Goal: Information Seeking & Learning: Find specific fact

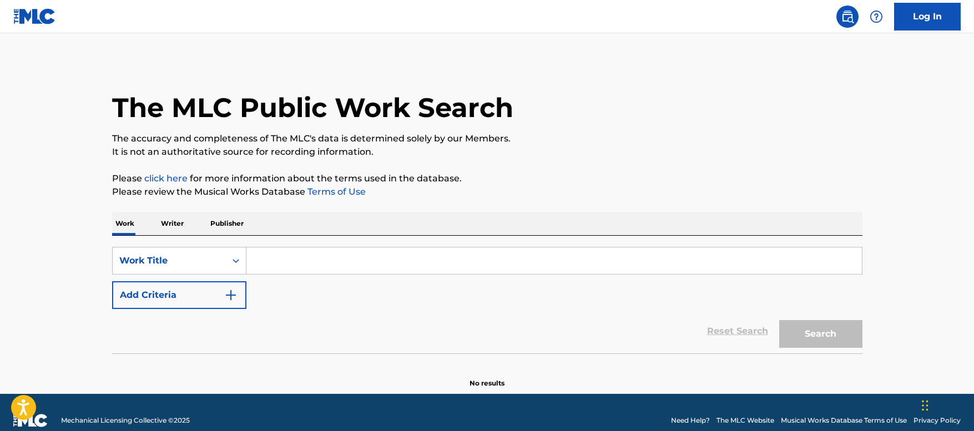
click at [258, 260] on input "Search Form" at bounding box center [555, 261] width 616 height 27
paste input "HP55C4"
type input "HP55C4"
click at [815, 330] on button "Search" at bounding box center [820, 334] width 83 height 28
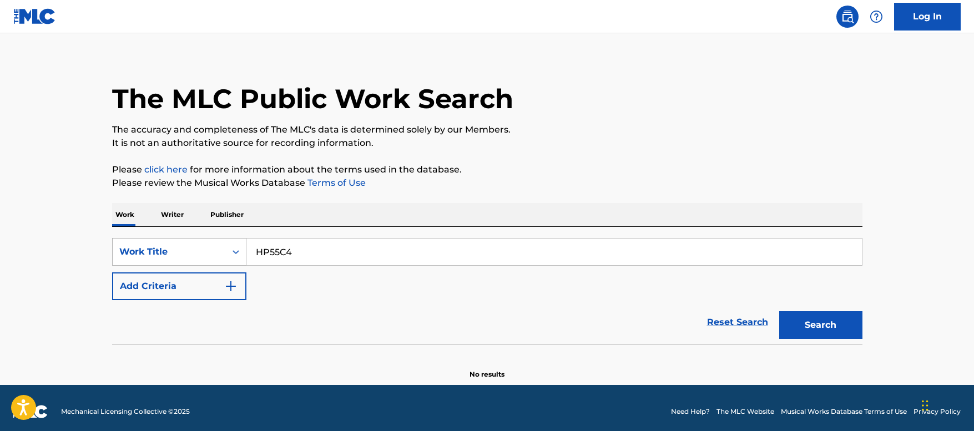
click at [184, 256] on div "Work Title" at bounding box center [169, 251] width 100 height 13
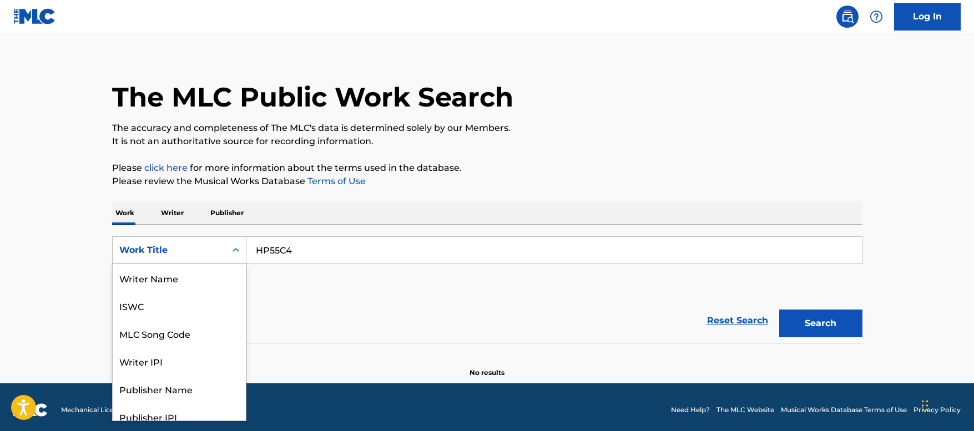
scroll to position [56, 0]
click at [178, 279] on div "MLC Song Code" at bounding box center [179, 278] width 133 height 28
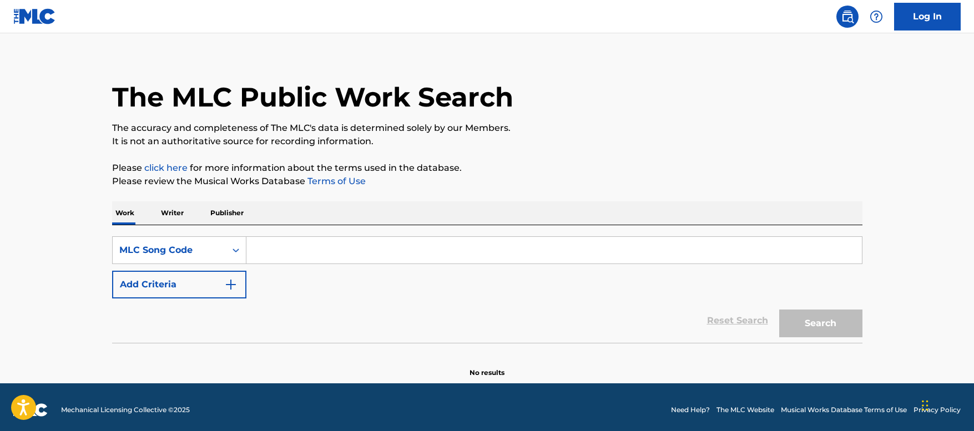
click at [374, 251] on input "Search Form" at bounding box center [555, 250] width 616 height 27
paste input "HP55C4"
type input "HP55C4"
click at [829, 326] on button "Search" at bounding box center [820, 324] width 83 height 28
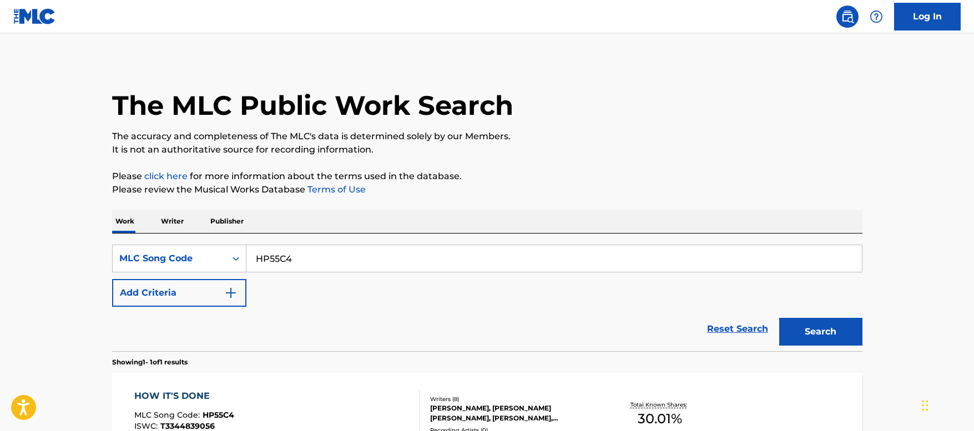
scroll to position [0, 0]
